Goal: Task Accomplishment & Management: Complete application form

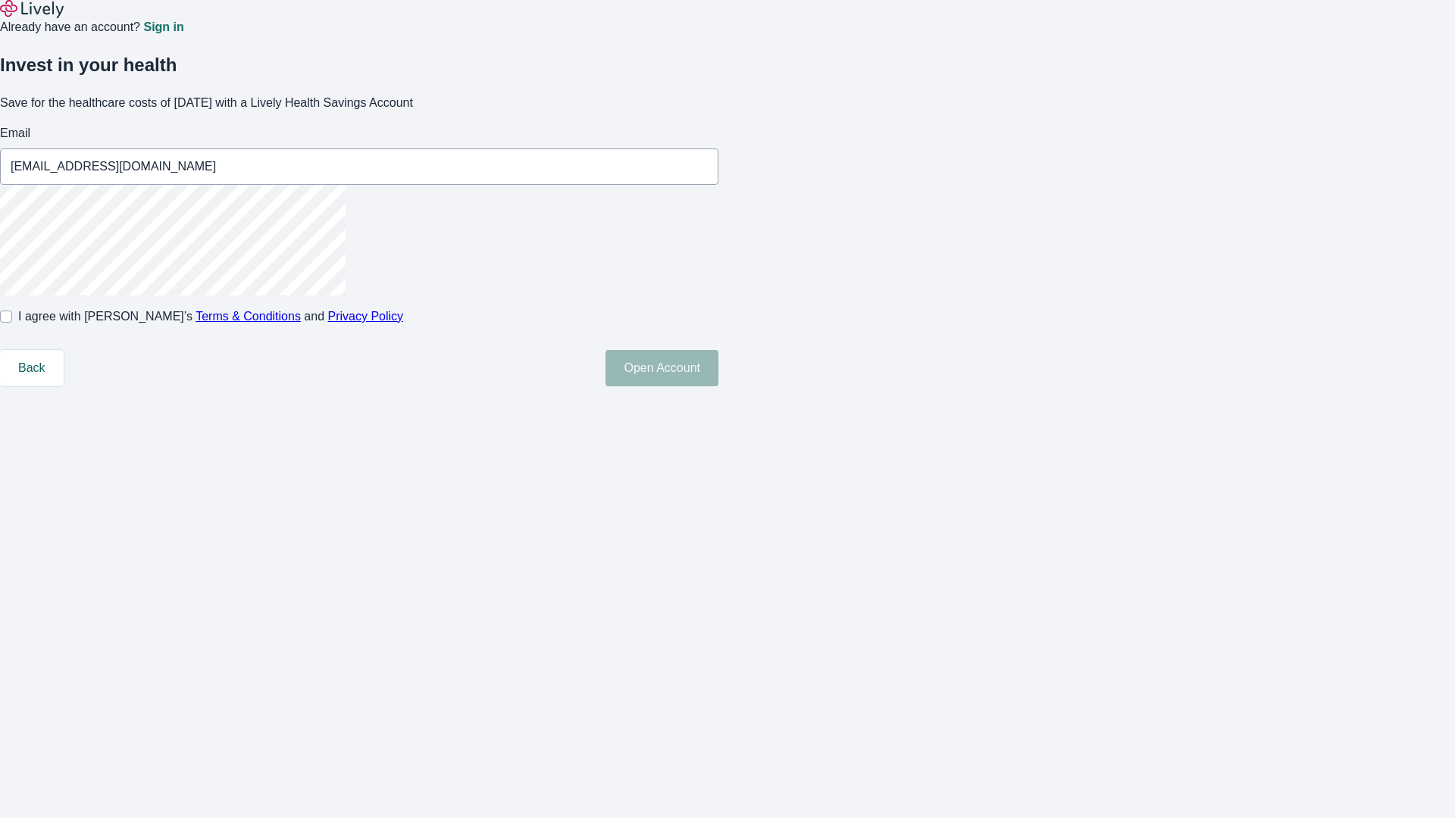
click at [12, 323] on input "I agree with Lively’s Terms & Conditions and Privacy Policy" at bounding box center [6, 317] width 12 height 12
checkbox input "true"
click at [718, 386] on button "Open Account" at bounding box center [661, 368] width 113 height 36
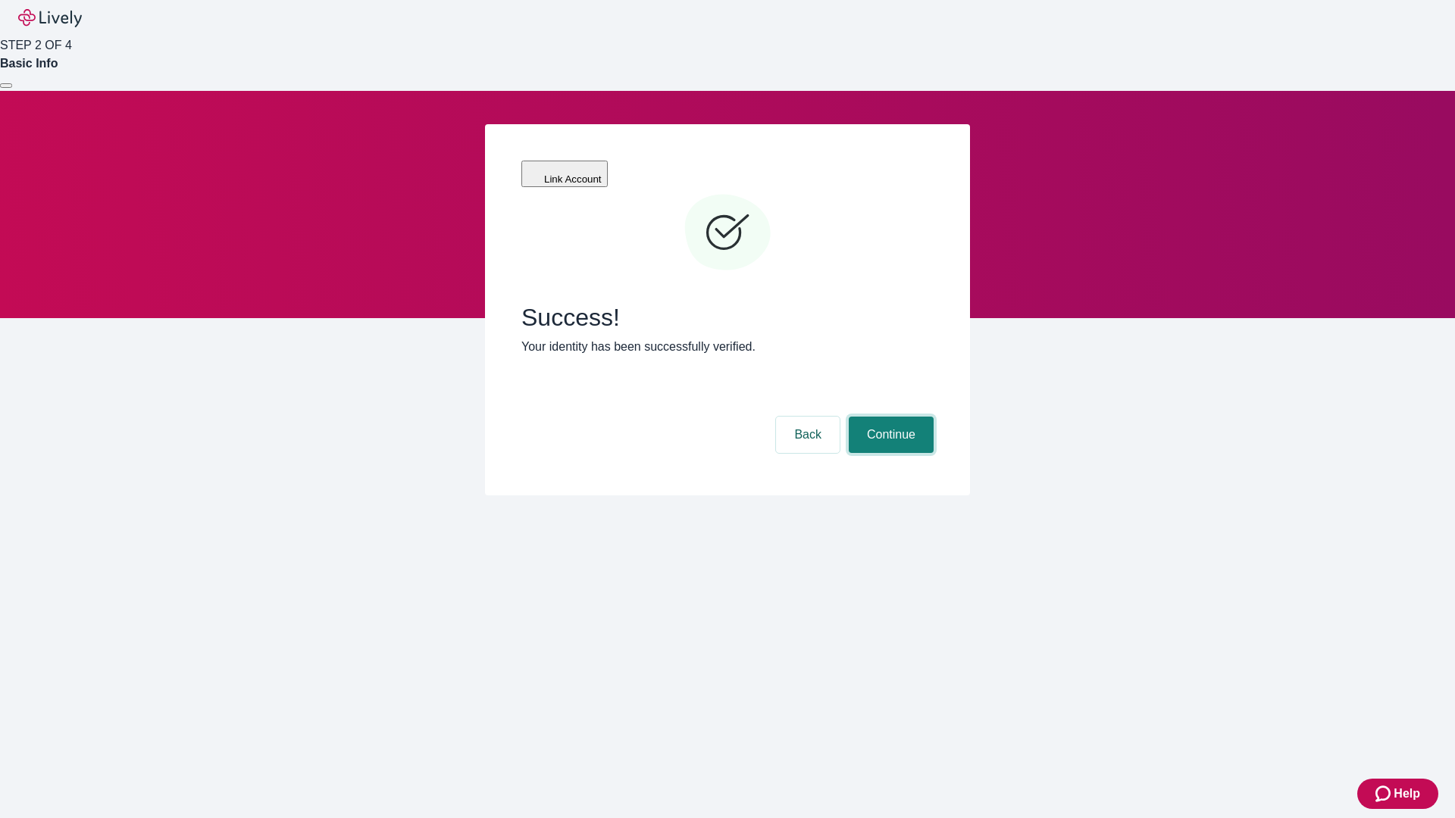
click at [889, 417] on button "Continue" at bounding box center [891, 435] width 85 height 36
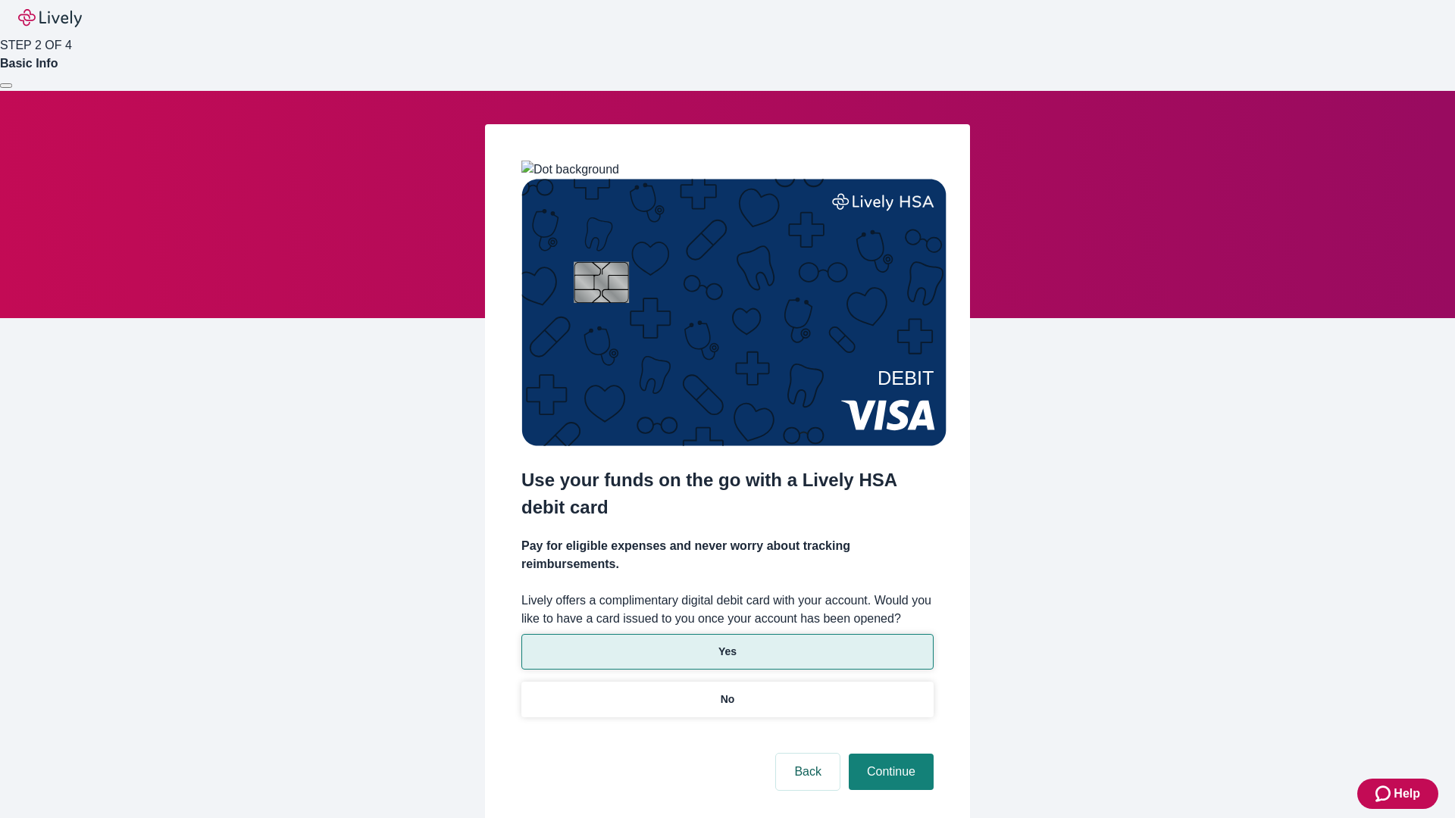
click at [727, 644] on p "Yes" at bounding box center [727, 652] width 18 height 16
click at [889, 754] on button "Continue" at bounding box center [891, 772] width 85 height 36
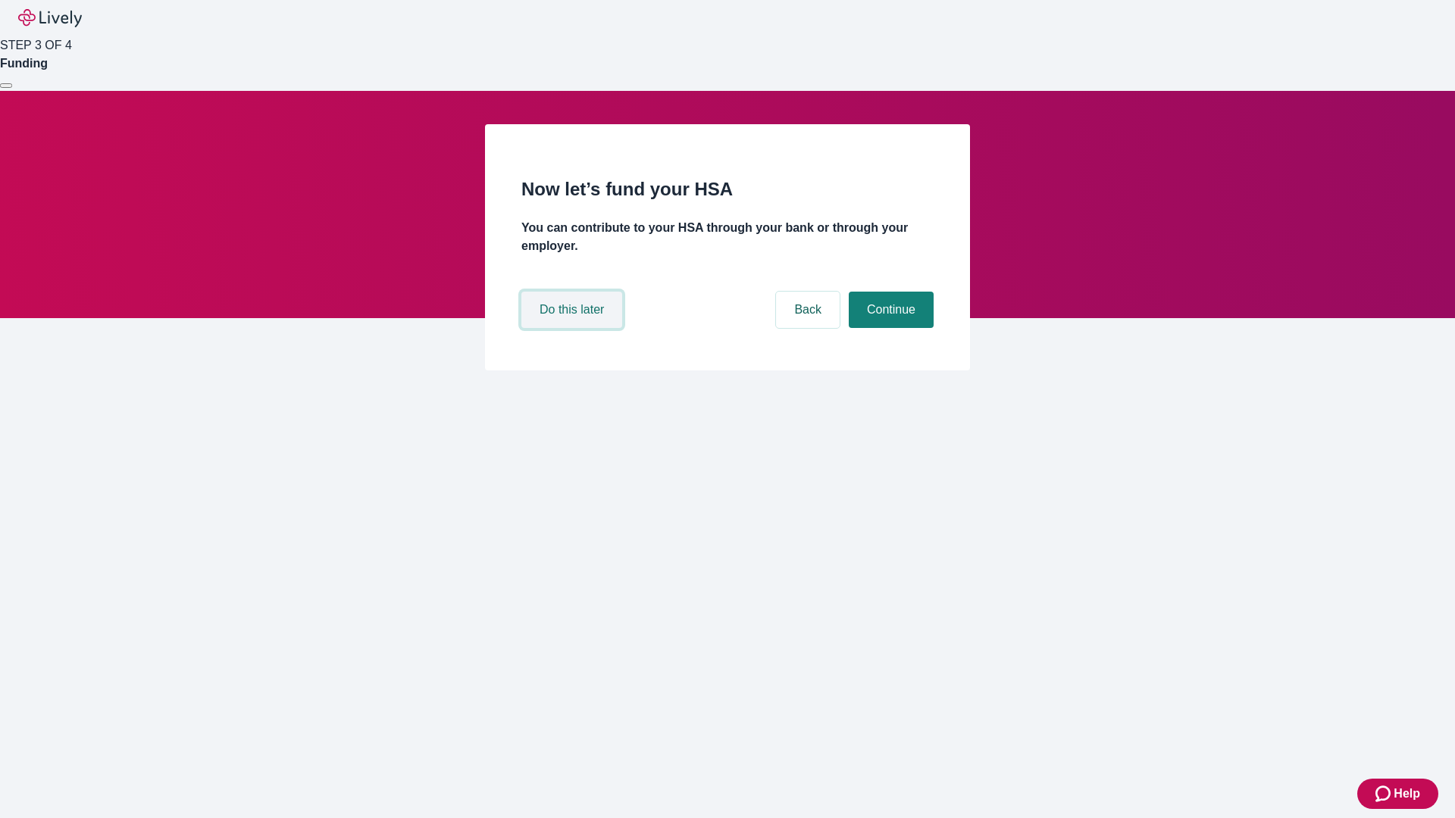
click at [574, 328] on button "Do this later" at bounding box center [571, 310] width 101 height 36
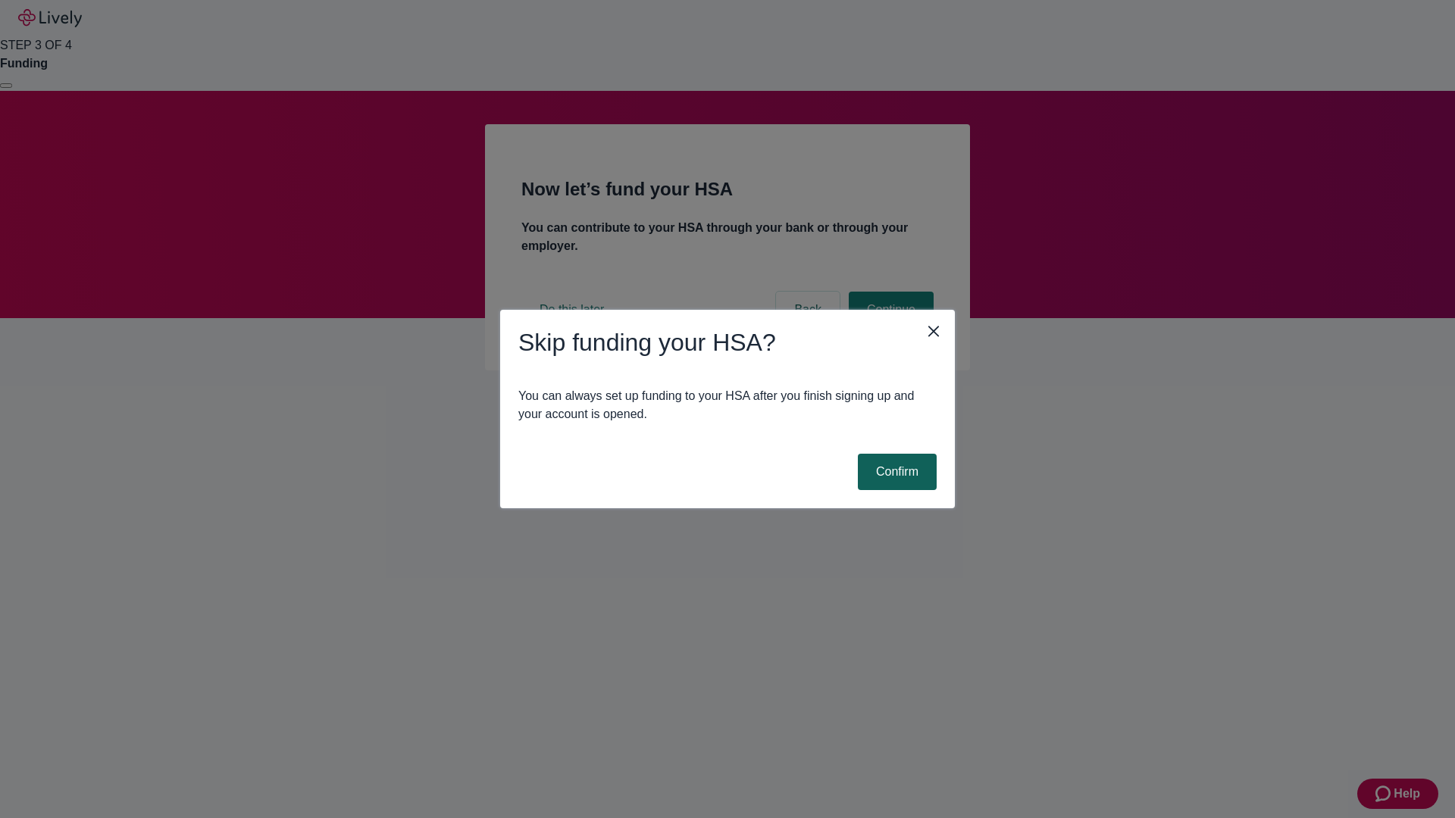
click at [895, 472] on button "Confirm" at bounding box center [897, 472] width 79 height 36
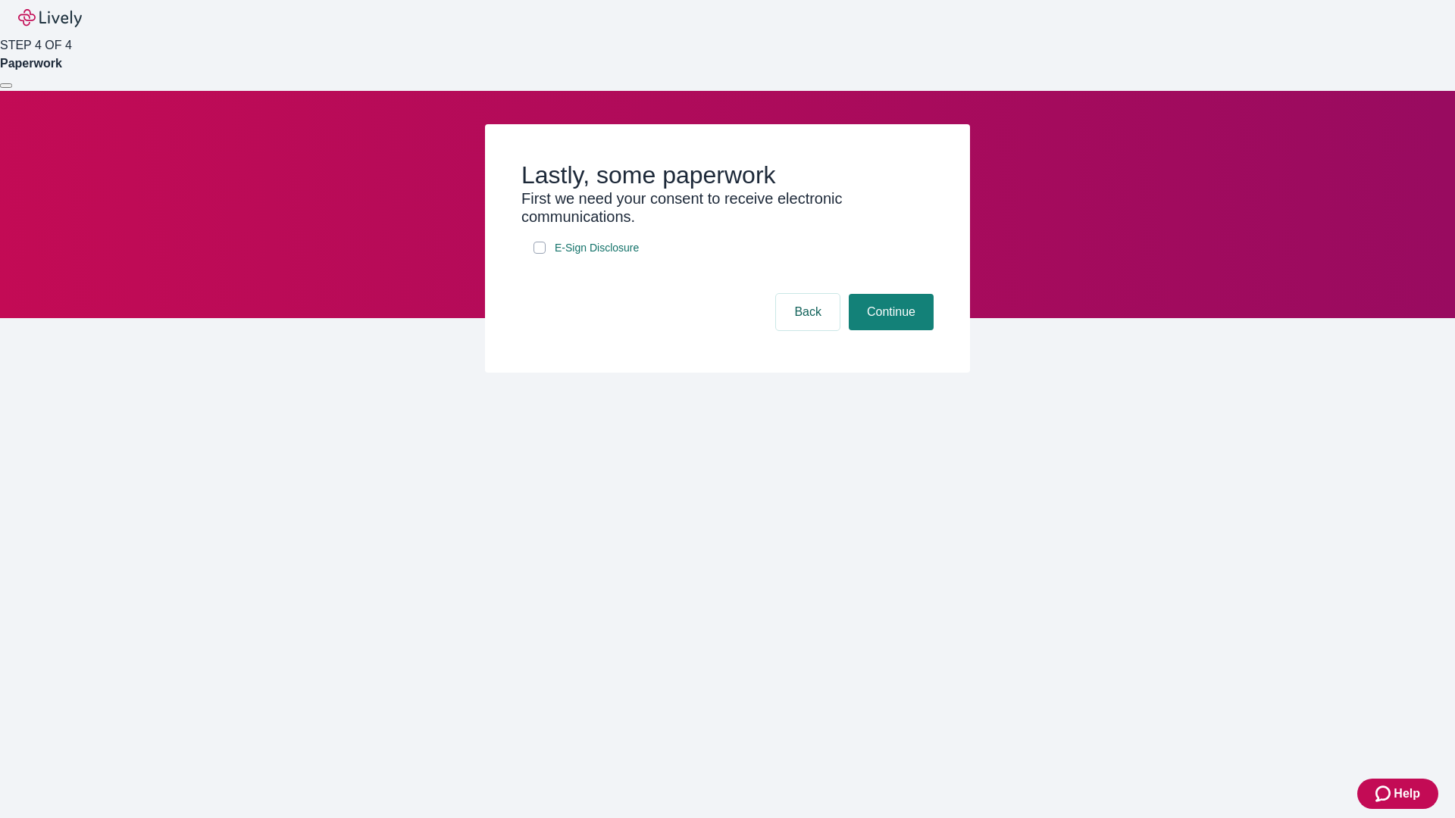
click at [539, 254] on input "E-Sign Disclosure" at bounding box center [539, 248] width 12 height 12
checkbox input "true"
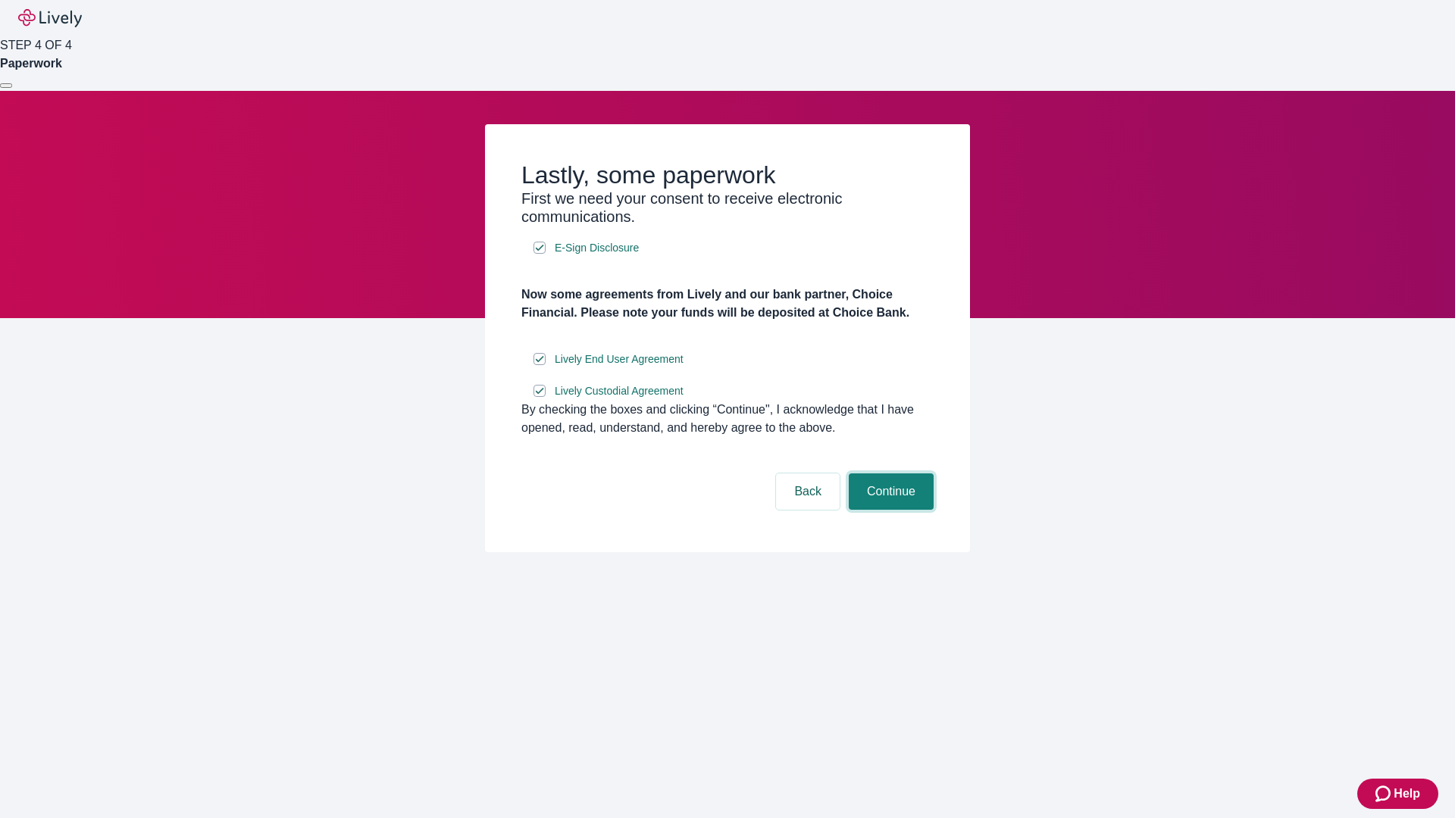
click at [889, 510] on button "Continue" at bounding box center [891, 492] width 85 height 36
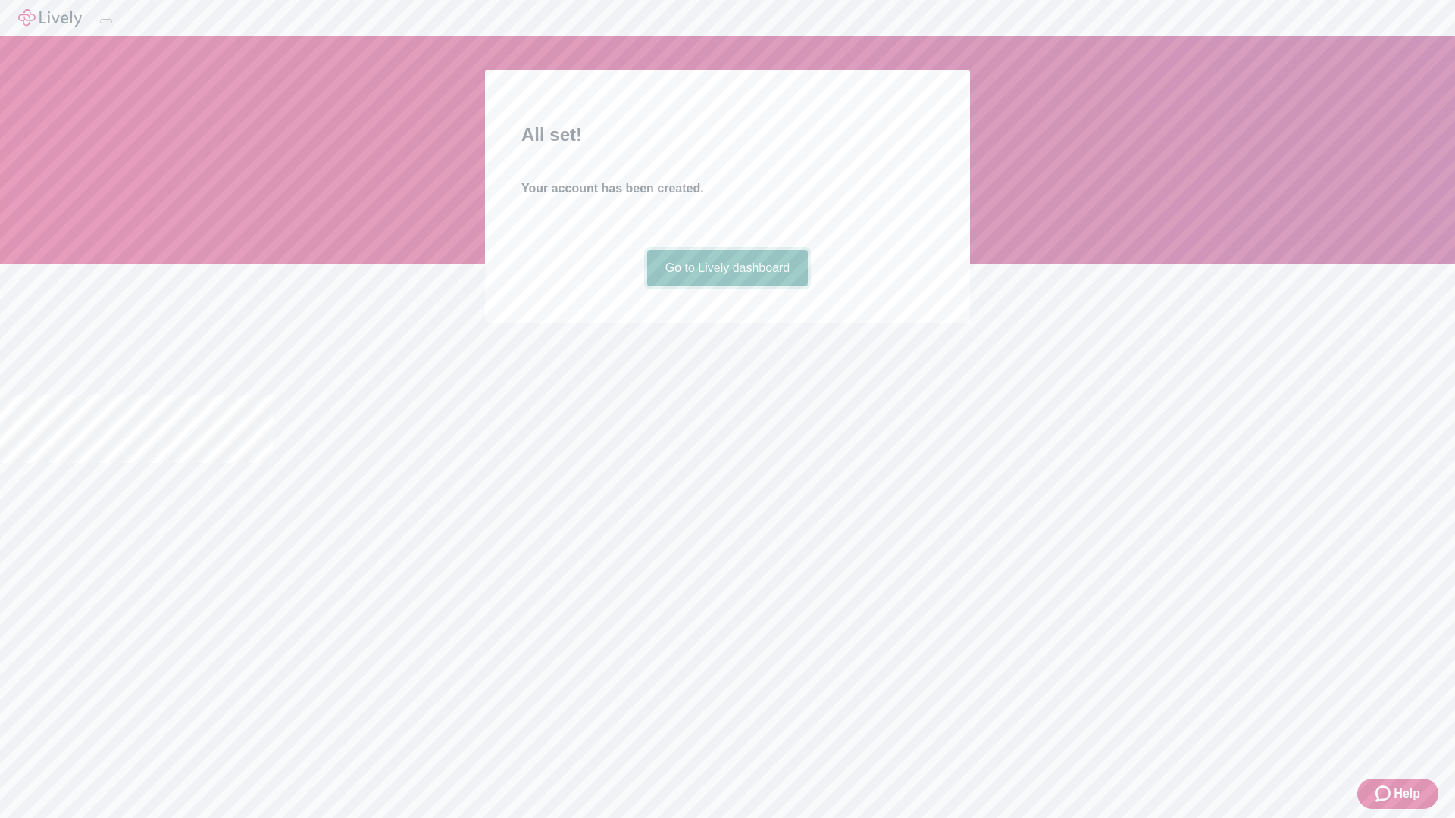
click at [727, 286] on link "Go to Lively dashboard" at bounding box center [727, 268] width 161 height 36
